Goal: Task Accomplishment & Management: Complete application form

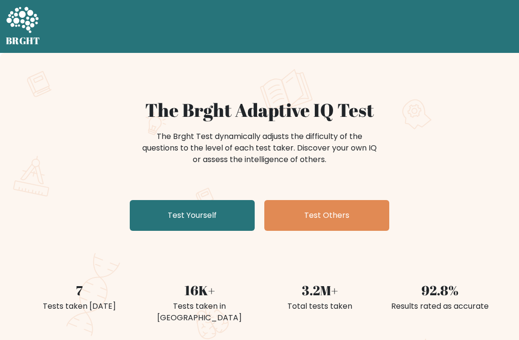
click at [150, 214] on link "Test Yourself" at bounding box center [192, 215] width 125 height 31
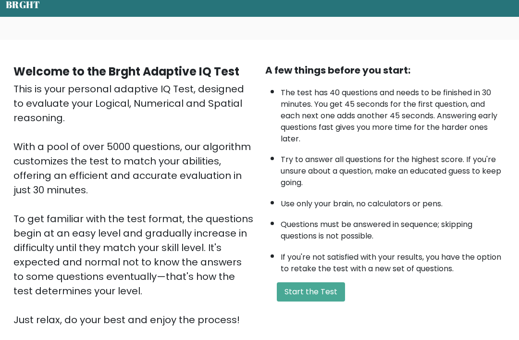
scroll to position [36, 0]
click at [319, 301] on button "Start the Test" at bounding box center [311, 291] width 68 height 19
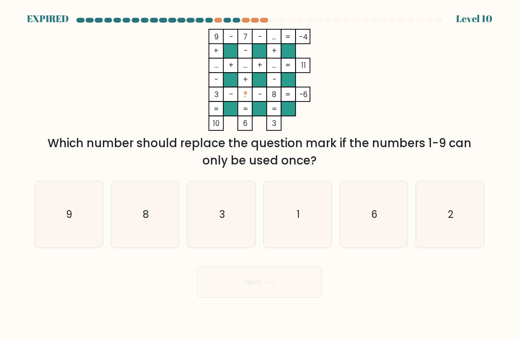
click at [386, 216] on icon "6" at bounding box center [374, 214] width 66 height 66
click at [260, 175] on input "e. 6" at bounding box center [259, 172] width 0 height 5
radio input "true"
click at [383, 210] on icon "6" at bounding box center [373, 214] width 65 height 65
click at [260, 175] on input "e. 6" at bounding box center [259, 172] width 0 height 5
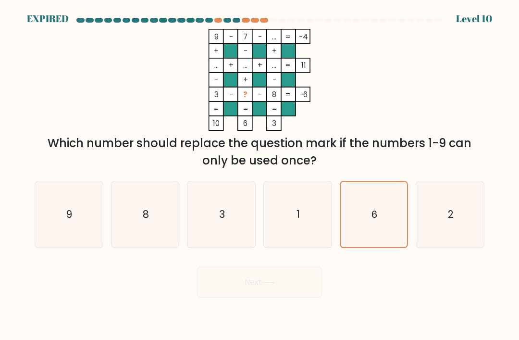
click at [315, 282] on div "Next" at bounding box center [259, 278] width 461 height 38
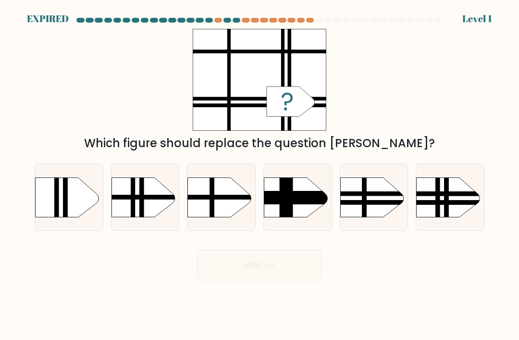
click at [143, 208] on rect at bounding box center [141, 168] width 4 height 134
click at [259, 175] on input "b." at bounding box center [259, 172] width 0 height 5
radio input "true"
click at [128, 199] on rect at bounding box center [101, 197] width 174 height 4
click at [259, 175] on input "b." at bounding box center [259, 172] width 0 height 5
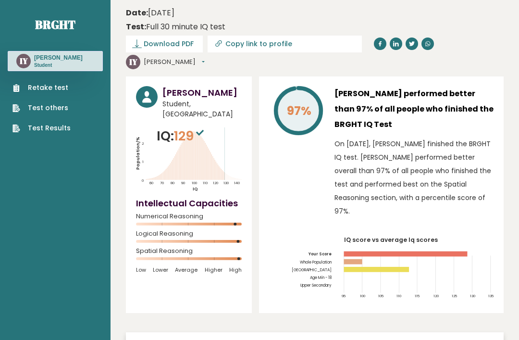
click at [51, 83] on link "Retake test" at bounding box center [41, 88] width 58 height 10
click at [45, 90] on link "Retake test" at bounding box center [41, 88] width 58 height 10
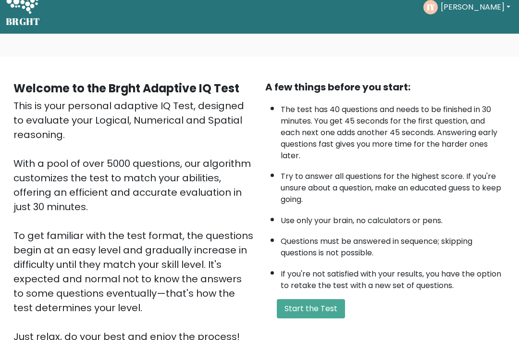
scroll to position [21, 0]
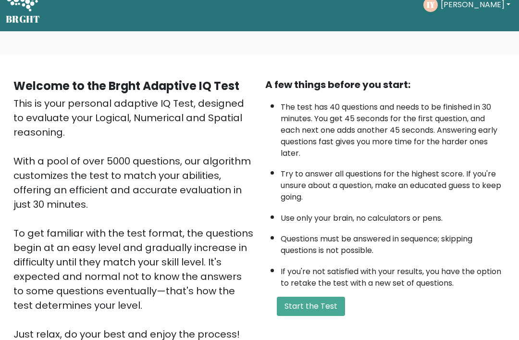
click at [327, 316] on button "Start the Test" at bounding box center [311, 306] width 68 height 19
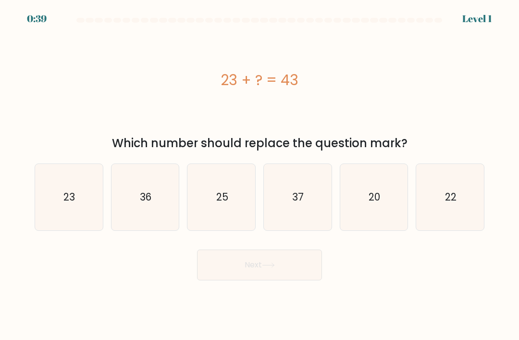
click at [375, 195] on icon "20" at bounding box center [374, 197] width 66 height 66
click at [260, 175] on input "e. 20" at bounding box center [259, 172] width 0 height 5
radio input "true"
click at [287, 274] on button "Next" at bounding box center [259, 264] width 125 height 31
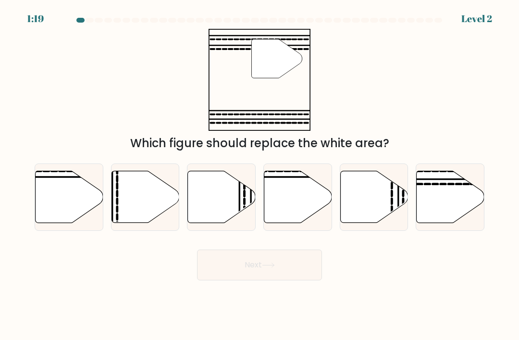
click at [450, 184] on icon at bounding box center [450, 184] width 5 height 0
click at [260, 175] on input "f." at bounding box center [259, 172] width 0 height 5
radio input "true"
click at [0, 121] on form at bounding box center [259, 149] width 519 height 262
click at [297, 272] on button "Next" at bounding box center [259, 264] width 125 height 31
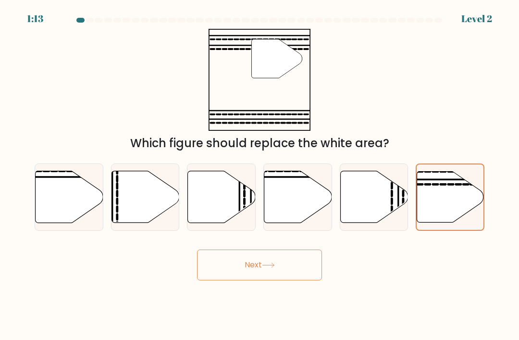
click at [286, 276] on button "Next" at bounding box center [259, 264] width 125 height 31
click at [458, 209] on icon at bounding box center [450, 196] width 67 height 51
click at [260, 175] on input "f." at bounding box center [259, 172] width 0 height 5
click at [454, 202] on icon at bounding box center [450, 196] width 67 height 51
click at [260, 175] on input "f." at bounding box center [259, 172] width 0 height 5
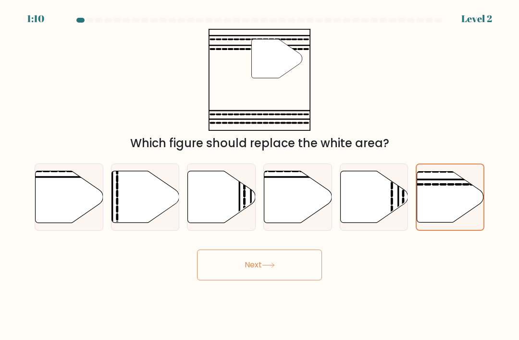
click at [297, 272] on button "Next" at bounding box center [259, 264] width 125 height 31
click at [299, 275] on button "Next" at bounding box center [259, 264] width 125 height 31
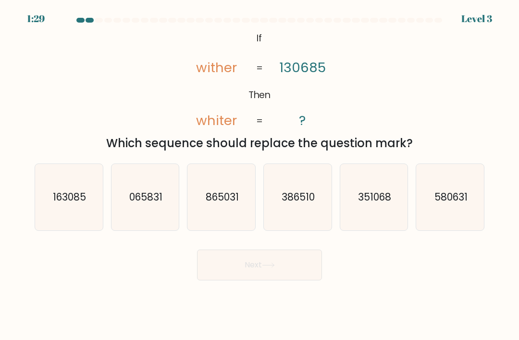
click at [48, 206] on icon "163085" at bounding box center [69, 197] width 66 height 66
click at [259, 175] on input "a. 163085" at bounding box center [259, 172] width 0 height 5
radio input "true"
click at [288, 275] on button "Next" at bounding box center [259, 264] width 125 height 31
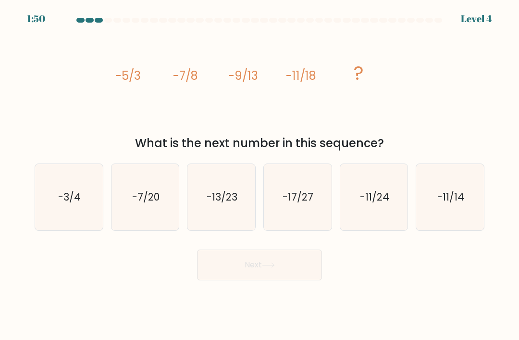
click at [209, 218] on icon "-13/23" at bounding box center [221, 197] width 66 height 66
click at [259, 175] on input "c. -13/23" at bounding box center [259, 172] width 0 height 5
radio input "true"
click at [212, 276] on button "Next" at bounding box center [259, 264] width 125 height 31
click at [285, 275] on button "Next" at bounding box center [259, 264] width 125 height 31
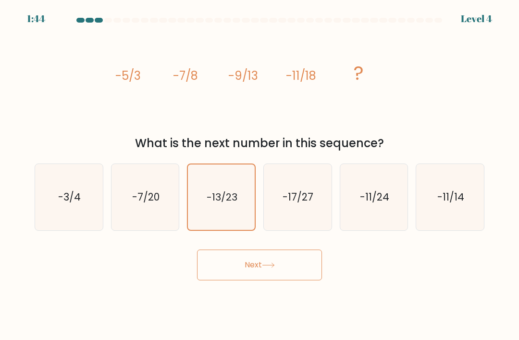
click at [291, 273] on button "Next" at bounding box center [259, 264] width 125 height 31
click at [306, 278] on button "Next" at bounding box center [259, 264] width 125 height 31
click at [308, 272] on button "Next" at bounding box center [259, 264] width 125 height 31
click at [298, 269] on button "Next" at bounding box center [259, 264] width 125 height 31
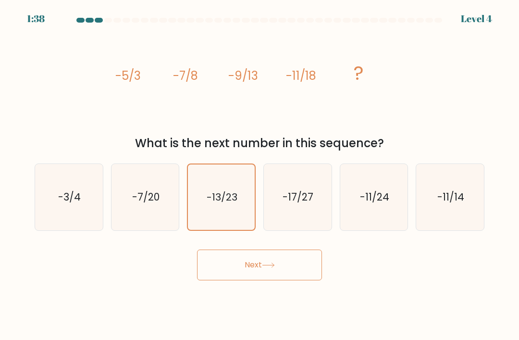
click at [303, 269] on button "Next" at bounding box center [259, 264] width 125 height 31
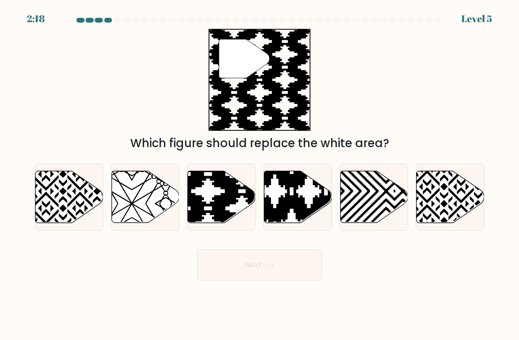
click at [200, 208] on icon at bounding box center [242, 225] width 136 height 136
click at [259, 175] on input "c." at bounding box center [259, 172] width 0 height 5
radio input "true"
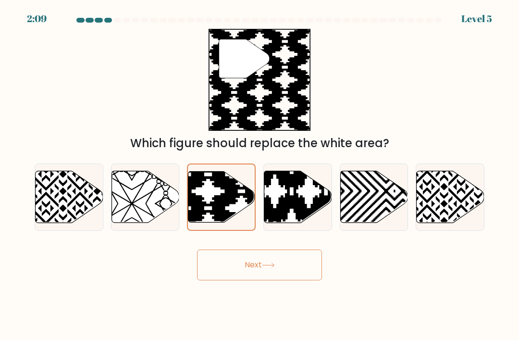
click at [289, 273] on button "Next" at bounding box center [259, 264] width 125 height 31
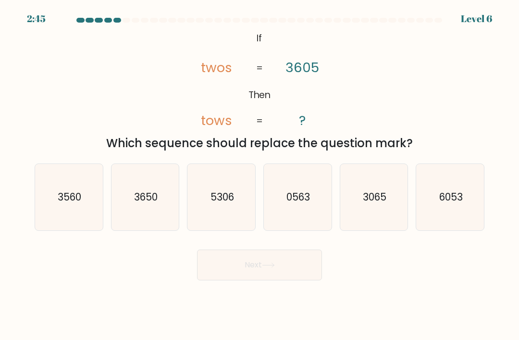
click at [379, 201] on text "3065" at bounding box center [375, 197] width 24 height 14
click at [260, 175] on input "e. 3065" at bounding box center [259, 172] width 0 height 5
radio input "true"
click at [294, 278] on button "Next" at bounding box center [259, 264] width 125 height 31
click at [283, 275] on button "Next" at bounding box center [259, 264] width 125 height 31
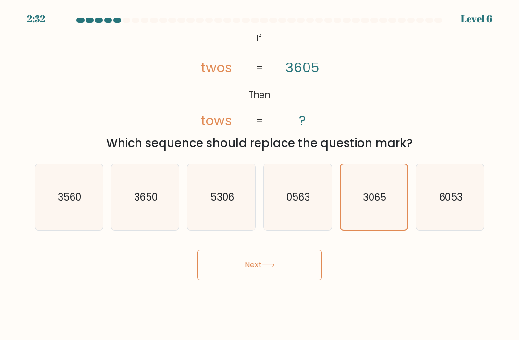
click at [283, 274] on button "Next" at bounding box center [259, 264] width 125 height 31
click at [285, 270] on button "Next" at bounding box center [259, 264] width 125 height 31
click at [286, 274] on button "Next" at bounding box center [259, 264] width 125 height 31
click at [285, 273] on button "Next" at bounding box center [259, 264] width 125 height 31
click at [282, 276] on button "Next" at bounding box center [259, 264] width 125 height 31
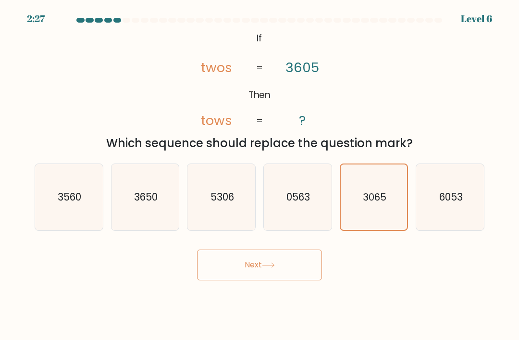
click at [283, 272] on button "Next" at bounding box center [259, 264] width 125 height 31
click at [284, 272] on button "Next" at bounding box center [259, 264] width 125 height 31
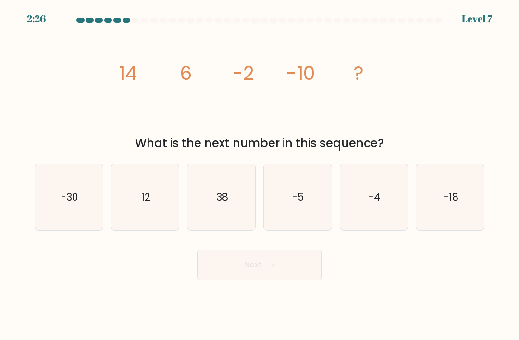
click at [286, 273] on button "Next" at bounding box center [259, 264] width 125 height 31
click at [453, 201] on text "-18" at bounding box center [450, 197] width 15 height 14
click at [260, 175] on input "f. -18" at bounding box center [259, 172] width 0 height 5
radio input "true"
click at [219, 273] on button "Next" at bounding box center [259, 264] width 125 height 31
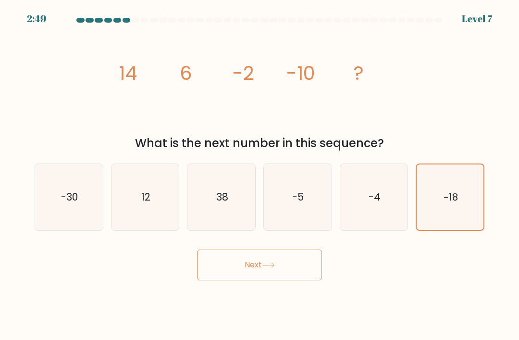
click at [235, 270] on button "Next" at bounding box center [259, 264] width 125 height 31
click at [231, 276] on button "Next" at bounding box center [259, 264] width 125 height 31
click at [297, 280] on button "Next" at bounding box center [259, 264] width 125 height 31
click at [307, 280] on button "Next" at bounding box center [259, 264] width 125 height 31
click at [306, 275] on button "Next" at bounding box center [259, 264] width 125 height 31
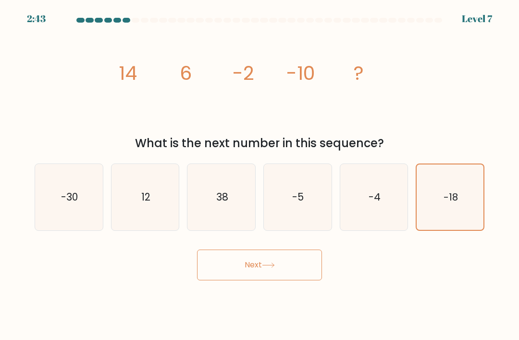
click at [308, 276] on button "Next" at bounding box center [259, 264] width 125 height 31
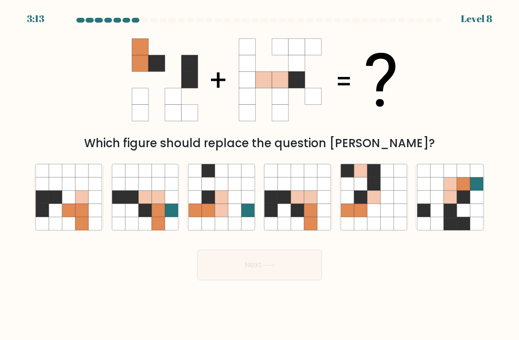
click at [304, 203] on icon at bounding box center [310, 196] width 13 height 13
click at [260, 175] on input "d." at bounding box center [259, 172] width 0 height 5
radio input "true"
click at [303, 276] on button "Next" at bounding box center [259, 264] width 125 height 31
click at [296, 280] on button "Next" at bounding box center [259, 264] width 125 height 31
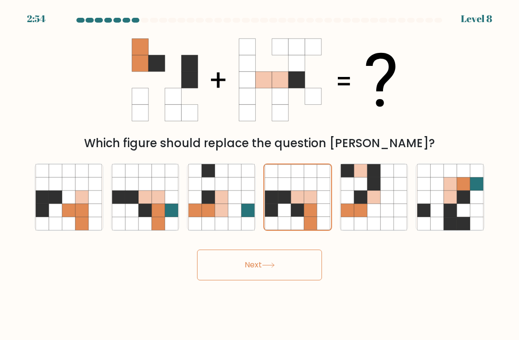
click at [300, 279] on button "Next" at bounding box center [259, 264] width 125 height 31
click at [301, 275] on button "Next" at bounding box center [259, 264] width 125 height 31
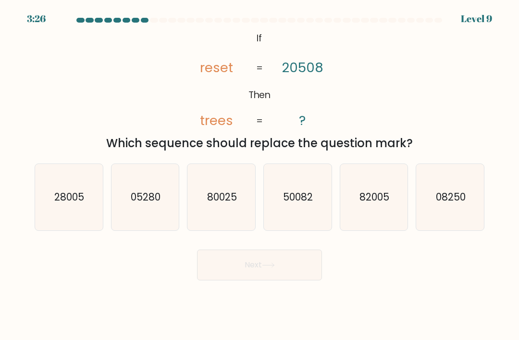
click at [379, 201] on text "82005" at bounding box center [374, 197] width 30 height 14
click at [260, 175] on input "e. 82005" at bounding box center [259, 172] width 0 height 5
radio input "true"
click at [300, 276] on button "Next" at bounding box center [259, 264] width 125 height 31
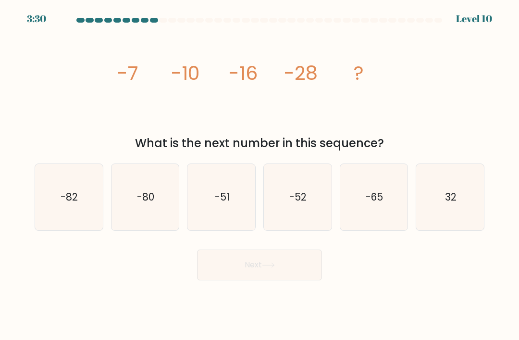
click at [309, 197] on icon "-52" at bounding box center [297, 197] width 66 height 66
click at [260, 175] on input "d. -52" at bounding box center [259, 172] width 0 height 5
radio input "true"
click at [293, 280] on button "Next" at bounding box center [259, 264] width 125 height 31
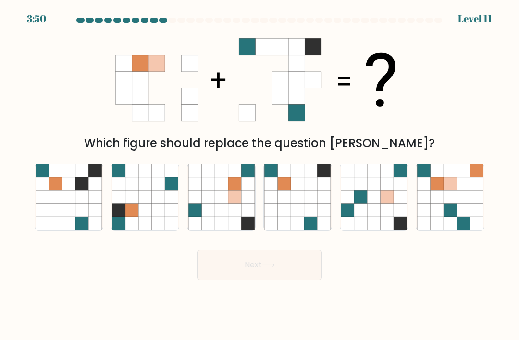
click at [230, 216] on icon at bounding box center [234, 210] width 13 height 13
click at [259, 175] on input "c." at bounding box center [259, 172] width 0 height 5
radio input "true"
click at [305, 278] on button "Next" at bounding box center [259, 264] width 125 height 31
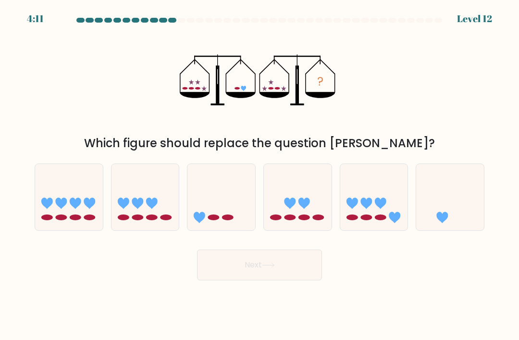
click at [476, 219] on icon at bounding box center [450, 197] width 68 height 56
click at [260, 175] on input "f." at bounding box center [259, 172] width 0 height 5
radio input "true"
click at [321, 280] on button "Next" at bounding box center [259, 264] width 125 height 31
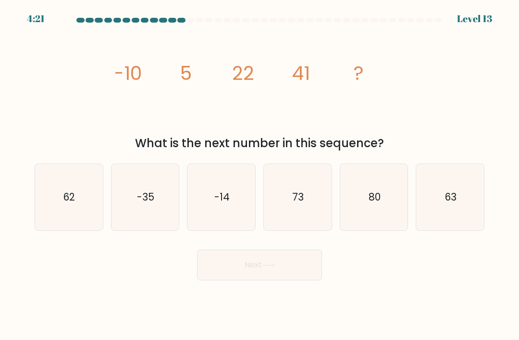
click at [90, 183] on icon "62" at bounding box center [69, 197] width 66 height 66
click at [259, 175] on input "a. 62" at bounding box center [259, 172] width 0 height 5
radio input "true"
click at [291, 270] on button "Next" at bounding box center [259, 264] width 125 height 31
click at [278, 271] on button "Next" at bounding box center [259, 264] width 125 height 31
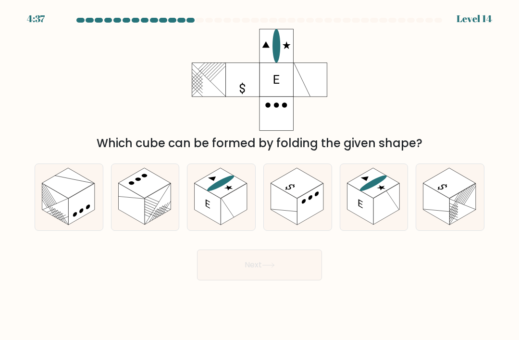
click at [225, 212] on rect at bounding box center [234, 203] width 26 height 41
click at [259, 175] on input "c." at bounding box center [259, 172] width 0 height 5
radio input "true"
click at [309, 273] on button "Next" at bounding box center [259, 264] width 125 height 31
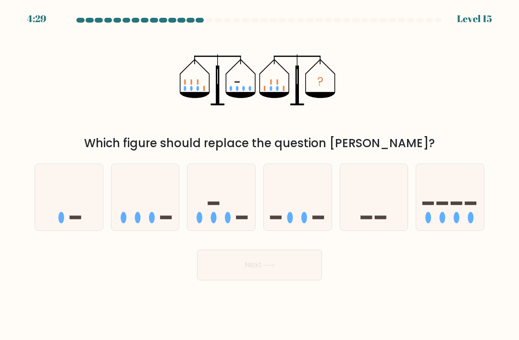
click at [136, 223] on ellipse at bounding box center [138, 218] width 6 height 12
click at [259, 175] on input "b." at bounding box center [259, 172] width 0 height 5
radio input "true"
click at [270, 268] on icon at bounding box center [268, 264] width 13 height 5
click at [291, 271] on button "Next" at bounding box center [259, 264] width 125 height 31
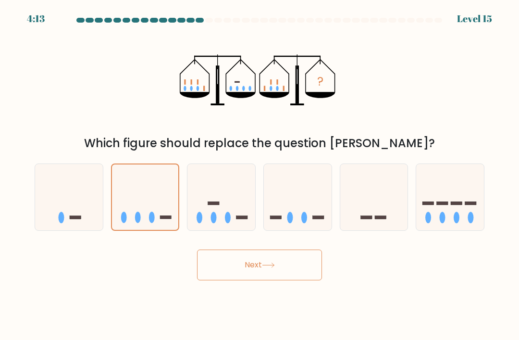
click at [153, 199] on icon at bounding box center [145, 197] width 67 height 55
click at [259, 175] on input "b." at bounding box center [259, 172] width 0 height 5
click at [218, 277] on button "Next" at bounding box center [259, 264] width 125 height 31
click at [223, 267] on button "Next" at bounding box center [259, 264] width 125 height 31
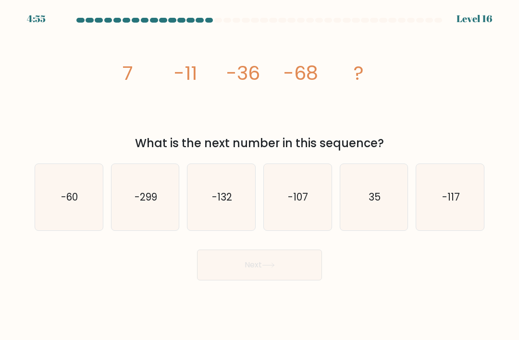
click at [228, 273] on button "Next" at bounding box center [259, 264] width 125 height 31
click at [60, 313] on body "4:53 Level 16" at bounding box center [259, 170] width 519 height 340
click at [312, 202] on icon "-107" at bounding box center [297, 197] width 66 height 66
click at [260, 175] on input "d. -107" at bounding box center [259, 172] width 0 height 5
radio input "true"
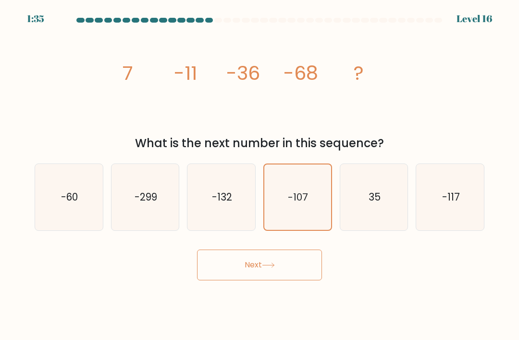
click at [305, 280] on button "Next" at bounding box center [259, 264] width 125 height 31
click at [296, 275] on button "Next" at bounding box center [259, 264] width 125 height 31
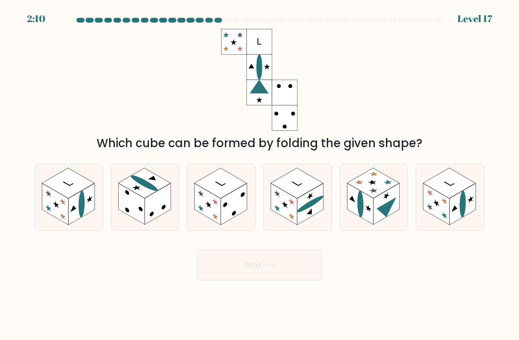
click at [55, 215] on rect at bounding box center [55, 203] width 26 height 41
click at [259, 175] on input "a." at bounding box center [259, 172] width 0 height 5
radio input "true"
click at [299, 274] on button "Next" at bounding box center [259, 264] width 125 height 31
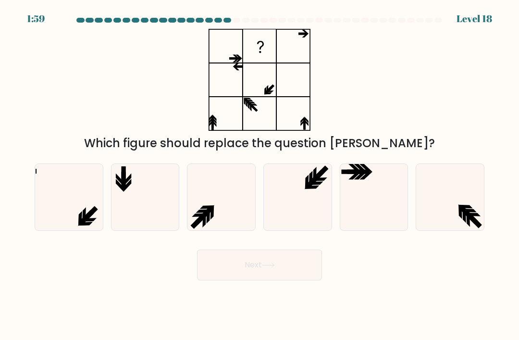
click at [232, 210] on icon at bounding box center [221, 197] width 66 height 66
click at [259, 175] on input "c." at bounding box center [259, 172] width 0 height 5
radio input "true"
click at [289, 280] on button "Next" at bounding box center [259, 264] width 125 height 31
click at [300, 277] on button "Next" at bounding box center [259, 264] width 125 height 31
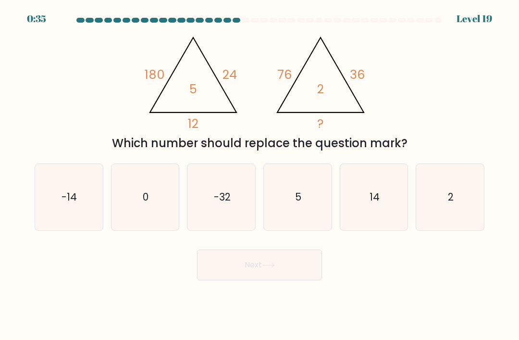
click at [232, 204] on icon "-32" at bounding box center [221, 197] width 66 height 66
click at [259, 175] on input "c. -32" at bounding box center [259, 172] width 0 height 5
radio input "true"
click at [298, 278] on button "Next" at bounding box center [259, 264] width 125 height 31
click at [304, 274] on button "Next" at bounding box center [259, 264] width 125 height 31
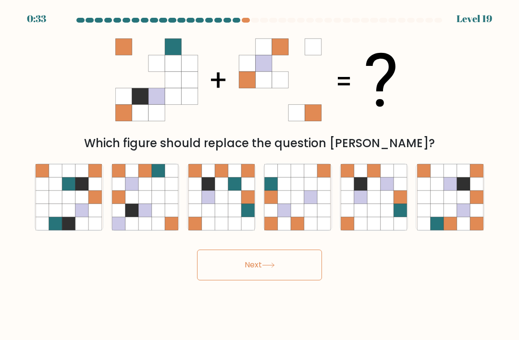
click at [295, 269] on button "Next" at bounding box center [259, 264] width 125 height 31
click at [163, 203] on icon at bounding box center [158, 196] width 13 height 13
click at [259, 175] on input "b." at bounding box center [259, 172] width 0 height 5
radio input "true"
click at [455, 190] on icon at bounding box center [449, 183] width 13 height 13
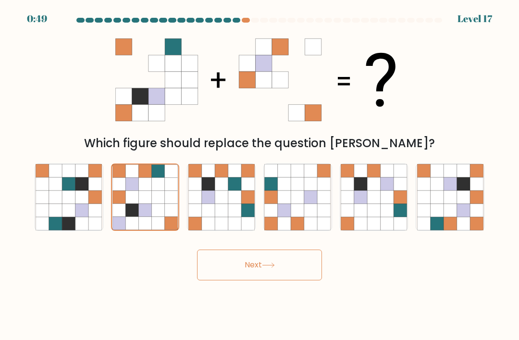
click at [260, 175] on input "f." at bounding box center [259, 172] width 0 height 5
radio input "true"
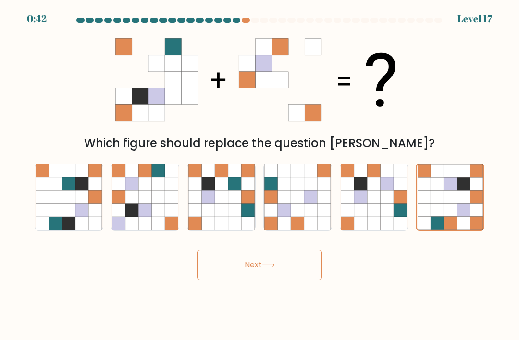
click at [289, 280] on button "Next" at bounding box center [259, 264] width 125 height 31
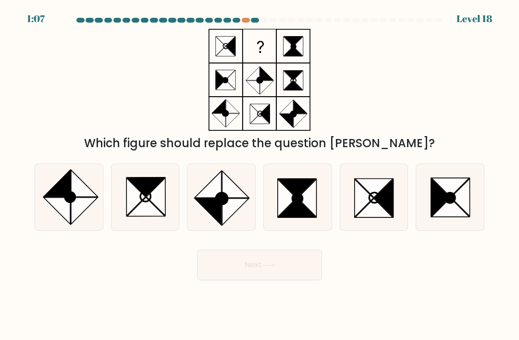
click at [227, 195] on icon at bounding box center [235, 184] width 26 height 26
click at [259, 175] on input "c." at bounding box center [259, 172] width 0 height 5
radio input "true"
click at [281, 280] on button "Next" at bounding box center [259, 264] width 125 height 31
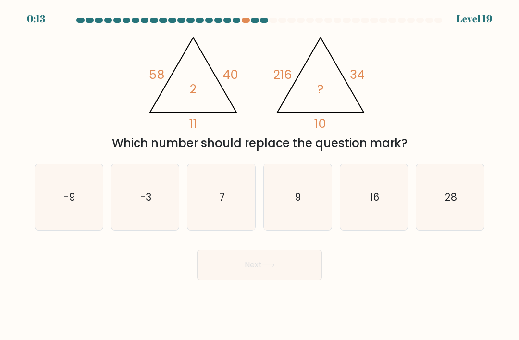
click at [245, 198] on icon "7" at bounding box center [221, 197] width 66 height 66
click at [259, 175] on input "c. 7" at bounding box center [259, 172] width 0 height 5
radio input "true"
click at [305, 280] on button "Next" at bounding box center [259, 264] width 125 height 31
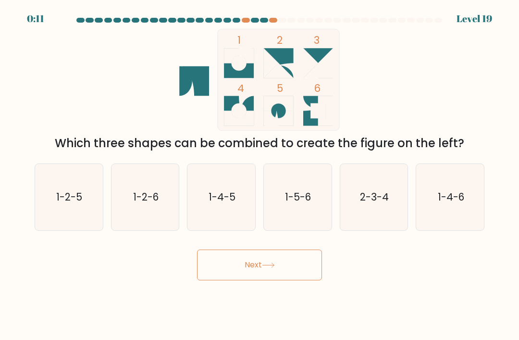
click at [296, 274] on button "Next" at bounding box center [259, 264] width 125 height 31
click at [233, 204] on text "1-4-5" at bounding box center [221, 197] width 27 height 14
click at [259, 175] on input "c. 1-4-5" at bounding box center [259, 172] width 0 height 5
radio input "true"
click at [299, 280] on button "Next" at bounding box center [259, 264] width 125 height 31
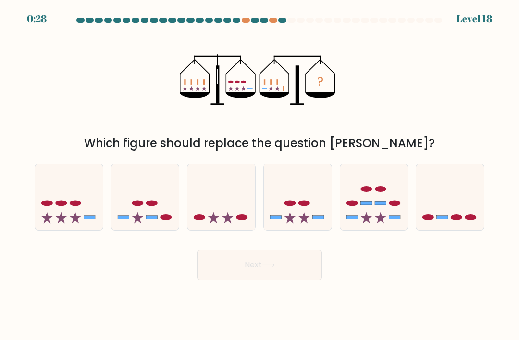
click at [157, 201] on icon at bounding box center [145, 197] width 68 height 56
click at [259, 175] on input "b." at bounding box center [259, 172] width 0 height 5
radio input "true"
click at [290, 276] on button "Next" at bounding box center [259, 264] width 125 height 31
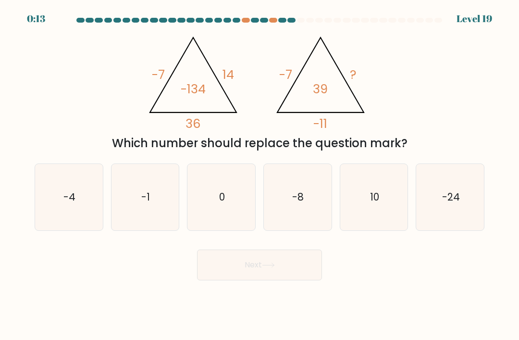
click at [369, 188] on icon "10" at bounding box center [374, 197] width 66 height 66
click at [260, 175] on input "e. 10" at bounding box center [259, 172] width 0 height 5
radio input "true"
click at [299, 277] on button "Next" at bounding box center [259, 264] width 125 height 31
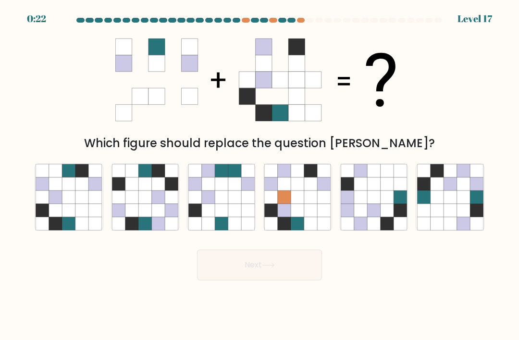
click at [455, 203] on icon at bounding box center [449, 196] width 13 height 13
click at [260, 175] on input "f." at bounding box center [259, 172] width 0 height 5
radio input "true"
click at [280, 280] on button "Next" at bounding box center [259, 264] width 125 height 31
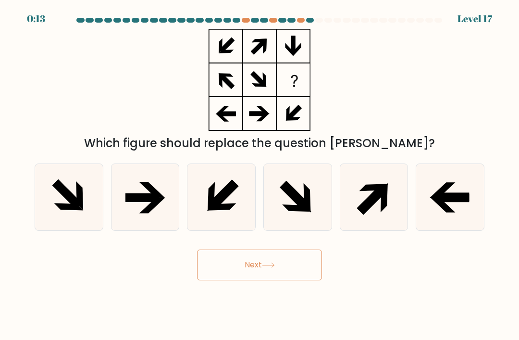
click at [293, 271] on button "Next" at bounding box center [259, 264] width 125 height 31
click at [450, 202] on icon at bounding box center [452, 198] width 34 height 9
click at [260, 175] on input "f." at bounding box center [259, 172] width 0 height 5
radio input "true"
click at [293, 280] on button "Next" at bounding box center [259, 264] width 125 height 31
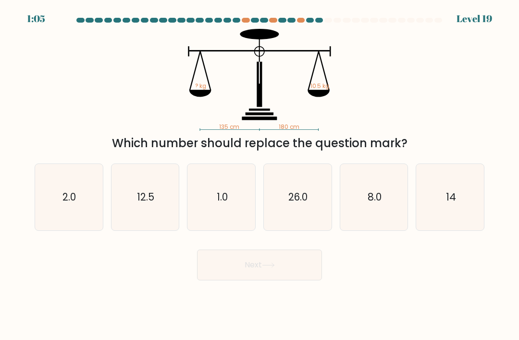
click at [454, 220] on icon "14" at bounding box center [450, 197] width 66 height 66
click at [260, 175] on input "f. 14" at bounding box center [259, 172] width 0 height 5
radio input "true"
click at [295, 274] on button "Next" at bounding box center [259, 264] width 125 height 31
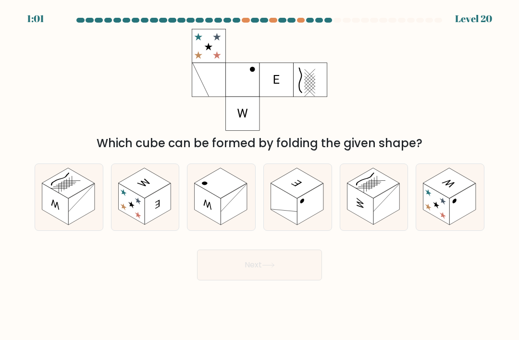
click at [75, 196] on rect at bounding box center [68, 183] width 52 height 30
click at [259, 175] on input "a." at bounding box center [259, 172] width 0 height 5
radio input "true"
click at [255, 280] on button "Next" at bounding box center [259, 264] width 125 height 31
click at [258, 292] on body "1:00 Level 20" at bounding box center [259, 170] width 519 height 340
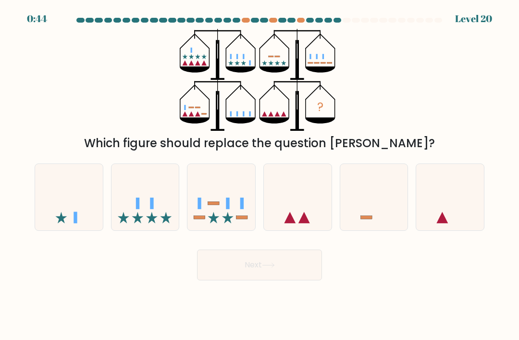
click at [243, 208] on rect at bounding box center [242, 203] width 3 height 12
click at [259, 175] on input "c." at bounding box center [259, 172] width 0 height 5
radio input "true"
click at [260, 271] on button "Next" at bounding box center [259, 264] width 125 height 31
click at [279, 277] on button "Next" at bounding box center [259, 264] width 125 height 31
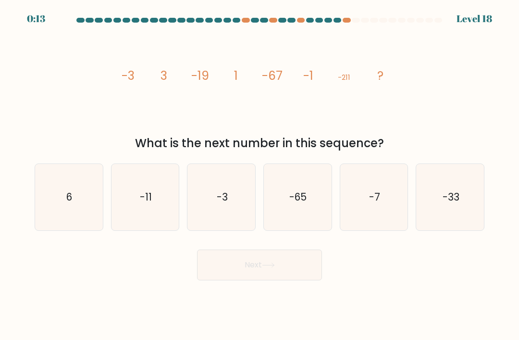
click at [379, 204] on text "-7" at bounding box center [374, 197] width 11 height 14
click at [260, 175] on input "e. -7" at bounding box center [259, 172] width 0 height 5
radio input "true"
click at [317, 273] on button "Next" at bounding box center [259, 264] width 125 height 31
click at [281, 269] on button "Next" at bounding box center [259, 264] width 125 height 31
